Goal: Task Accomplishment & Management: Use online tool/utility

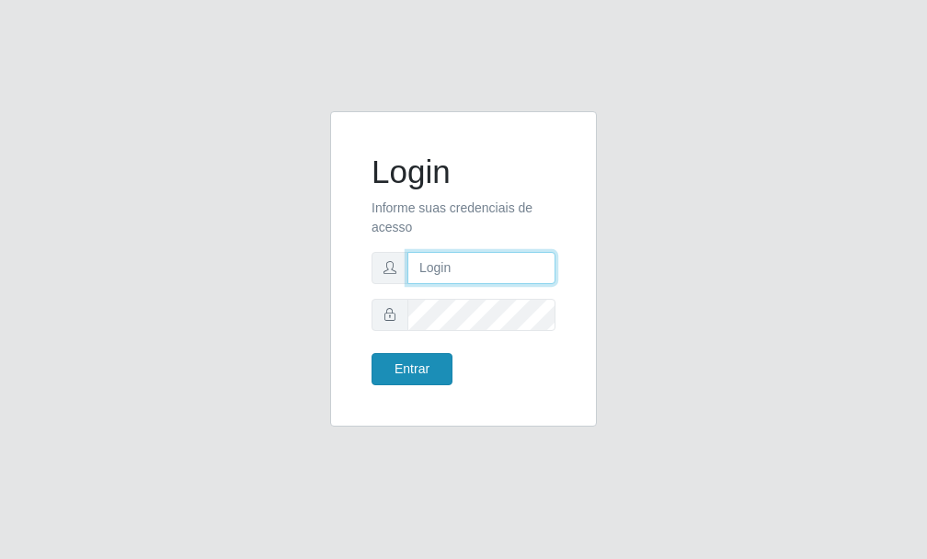
type input "[PERSON_NAME]"
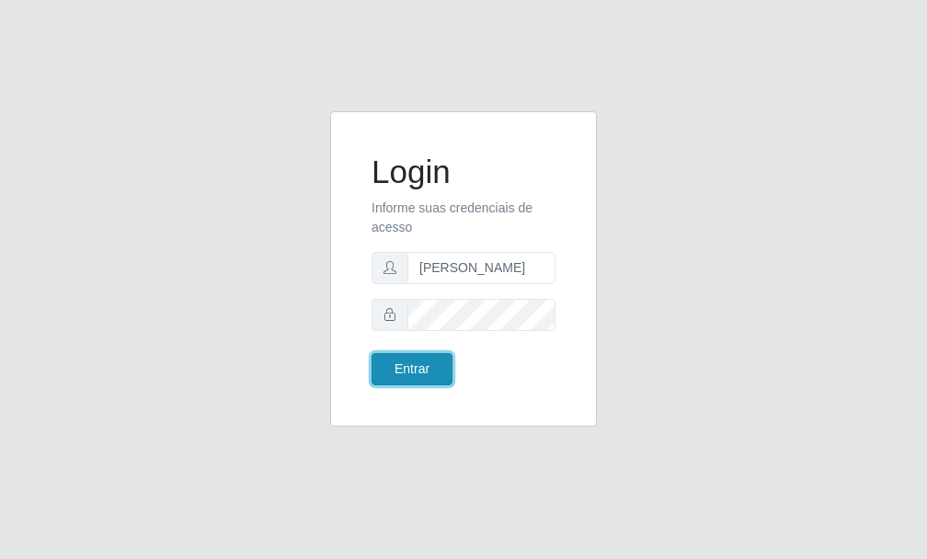
click at [423, 354] on button "Entrar" at bounding box center [412, 369] width 81 height 32
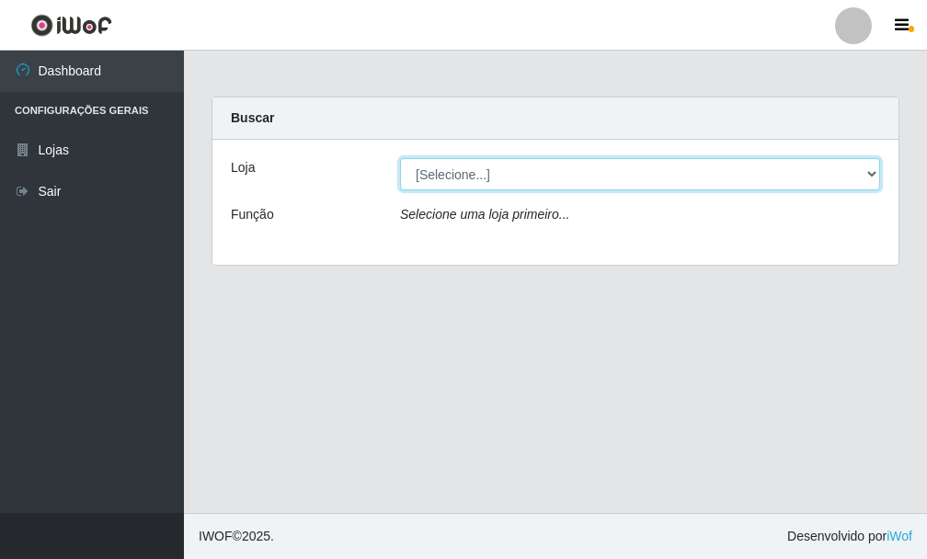
drag, startPoint x: 873, startPoint y: 173, endPoint x: 814, endPoint y: 189, distance: 60.9
click at [873, 172] on select "[Selecione...] Bemais Supermercados - [GEOGRAPHIC_DATA]" at bounding box center [640, 174] width 480 height 32
select select "249"
click at [400, 158] on select "[Selecione...] Bemais Supermercados - [GEOGRAPHIC_DATA]" at bounding box center [640, 174] width 480 height 32
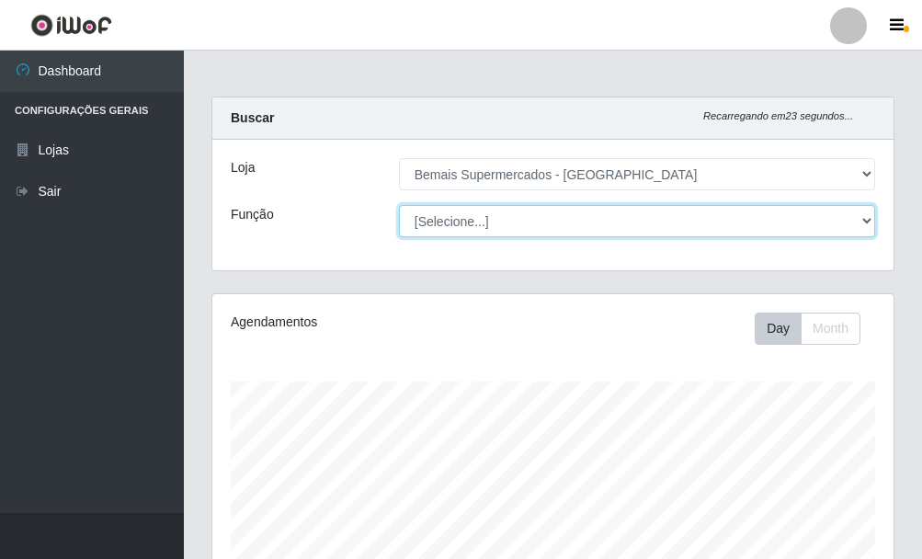
click at [870, 221] on select "[Selecione...] ASG ASG + ASG ++ Auxiliar de Depósito Auxiliar de Depósito + Aux…" at bounding box center [637, 221] width 476 height 32
click at [399, 205] on select "[Selecione...] ASG ASG + ASG ++ Auxiliar de Depósito Auxiliar de Depósito + Aux…" at bounding box center [637, 221] width 476 height 32
